Goal: Find specific page/section: Find specific page/section

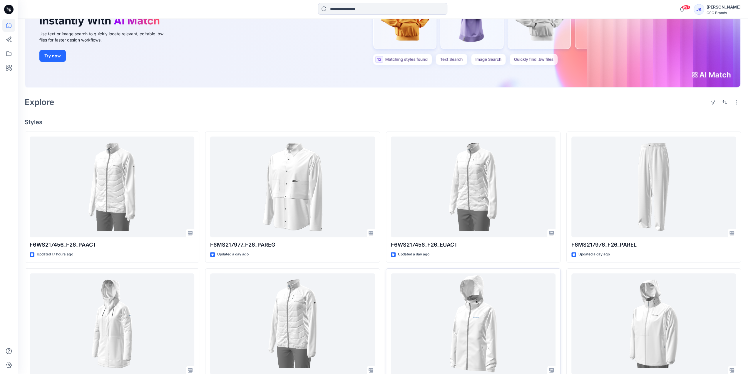
scroll to position [88, 0]
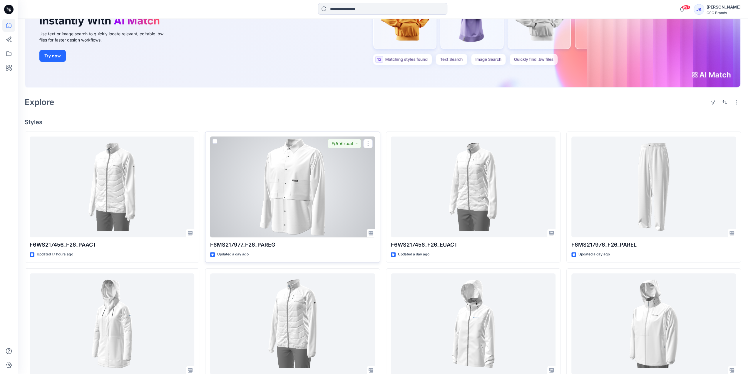
click at [330, 221] on div at bounding box center [292, 186] width 165 height 101
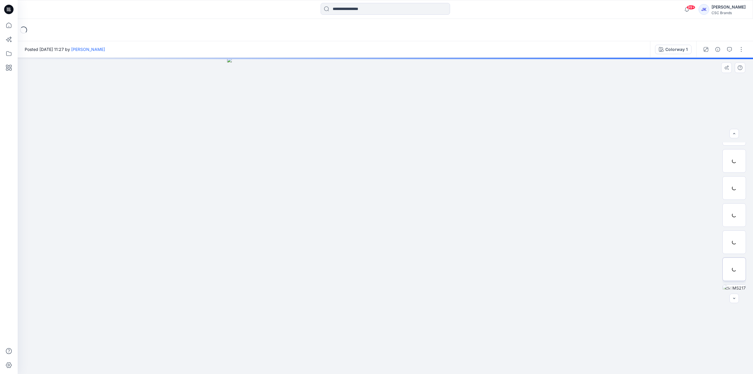
scroll to position [93, 0]
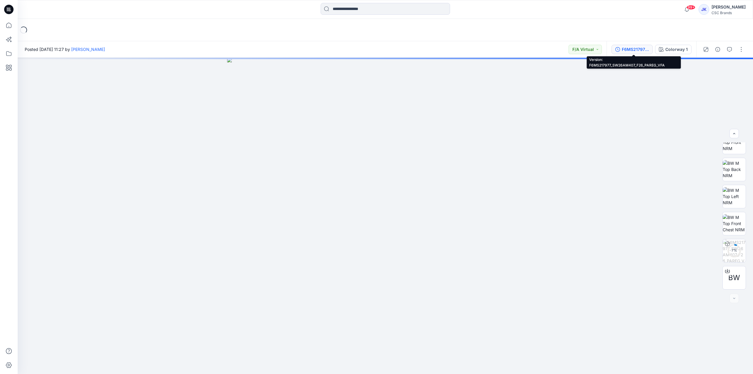
click at [638, 51] on div "F6MS217977_SW26AM407_F26_PAREG_VFA" at bounding box center [634, 49] width 27 height 6
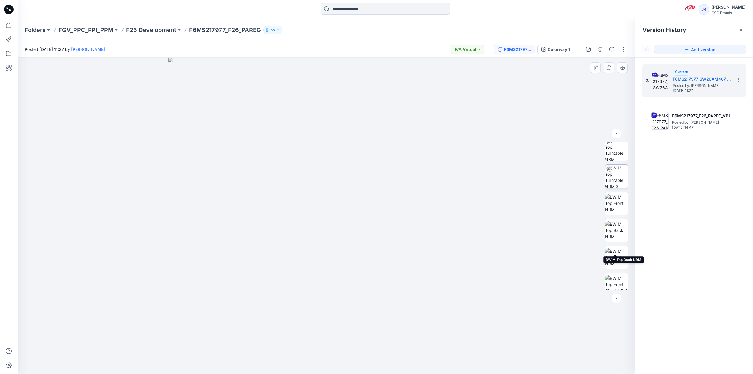
scroll to position [0, 0]
click at [615, 260] on img at bounding box center [616, 262] width 23 height 19
click at [153, 28] on p "F26 Development" at bounding box center [151, 30] width 50 height 8
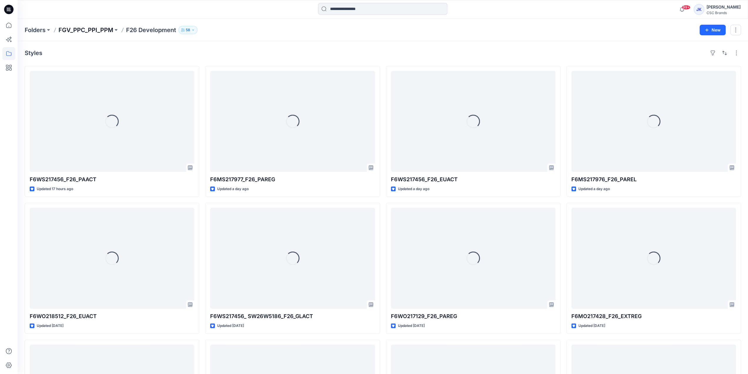
click at [98, 28] on p "FGV_PPC_PPI_PPM" at bounding box center [85, 30] width 55 height 8
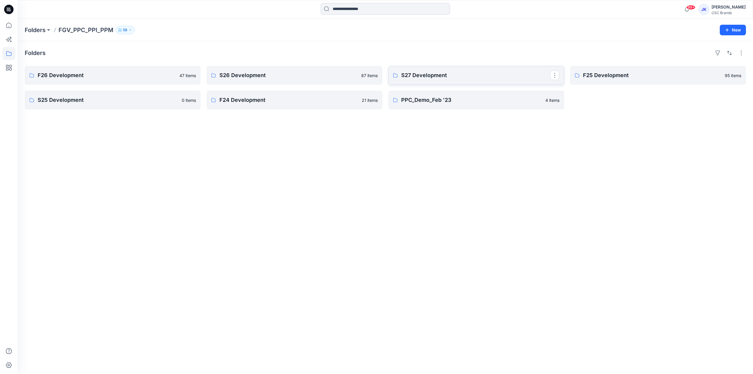
click at [456, 79] on link "S27 Development" at bounding box center [476, 75] width 176 height 19
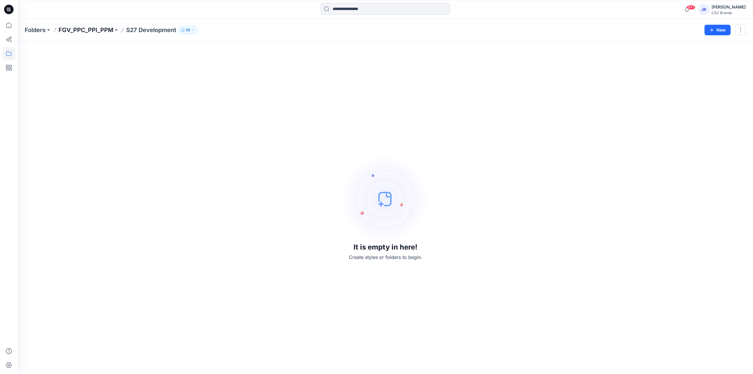
click at [86, 27] on p "FGV_PPC_PPI_PPM" at bounding box center [85, 30] width 55 height 8
